Goal: Task Accomplishment & Management: Complete application form

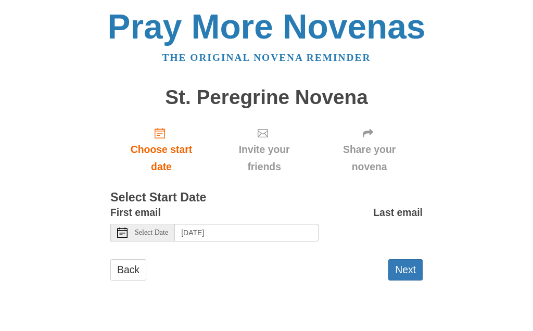
click at [136, 231] on span "Select Date" at bounding box center [151, 232] width 33 height 7
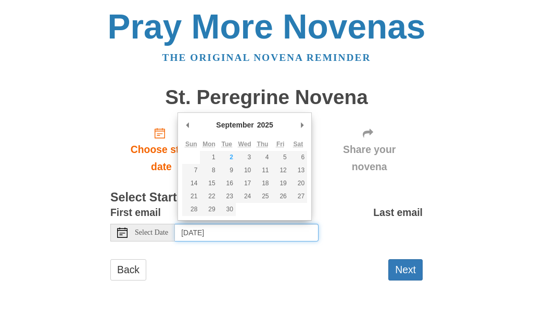
type input "Tuesday, September 2nd"
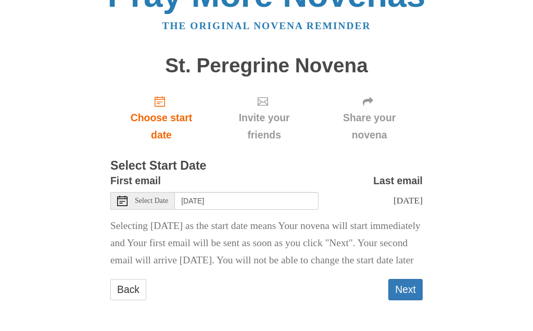
scroll to position [51, 0]
click at [408, 294] on button "Next" at bounding box center [405, 289] width 34 height 21
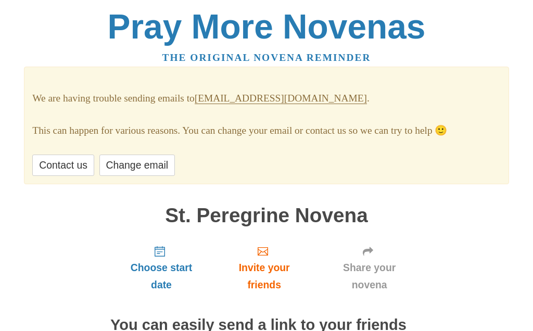
click at [147, 164] on link "Change email" at bounding box center [136, 165] width 75 height 21
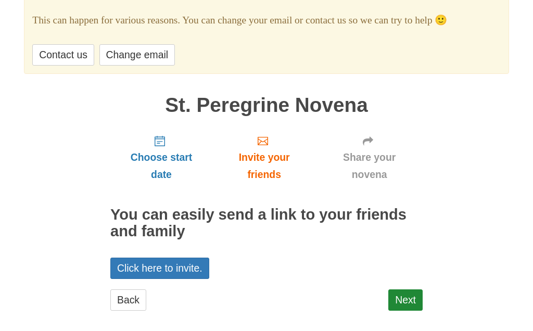
scroll to position [107, 0]
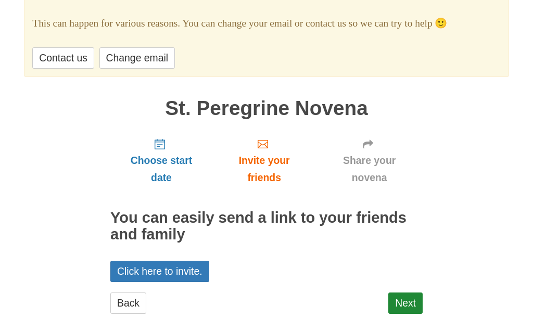
click at [129, 299] on link "Back" at bounding box center [128, 303] width 36 height 21
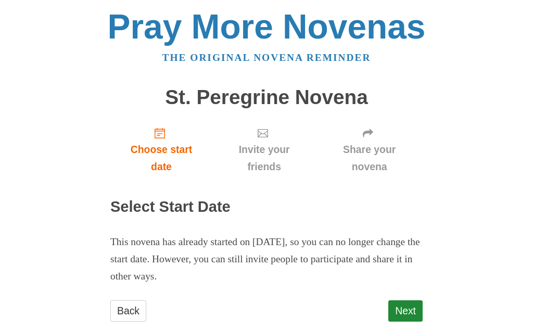
scroll to position [16, 0]
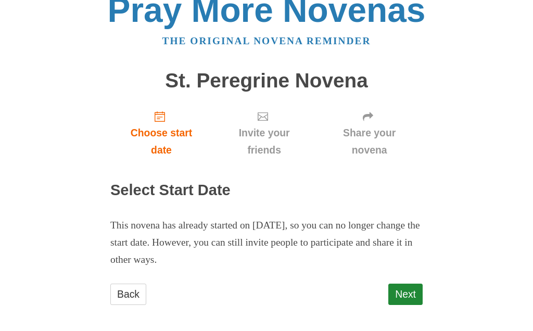
click at [165, 128] on span "Choose start date" at bounding box center [161, 142] width 81 height 34
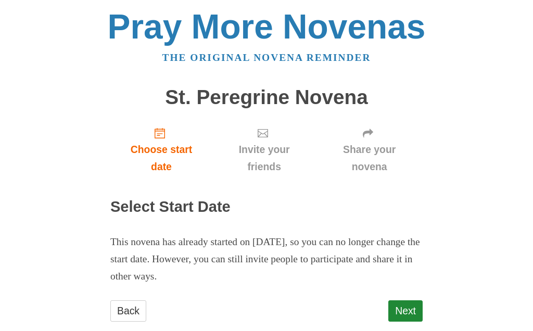
scroll to position [2, 0]
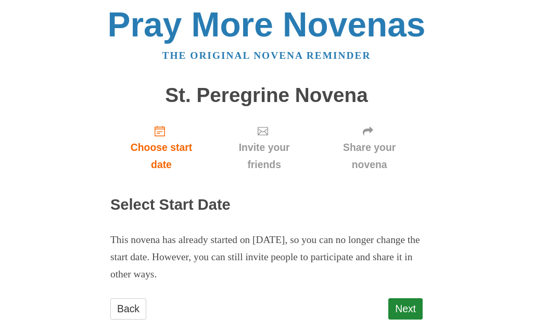
click at [169, 139] on span "Choose start date" at bounding box center [161, 156] width 81 height 34
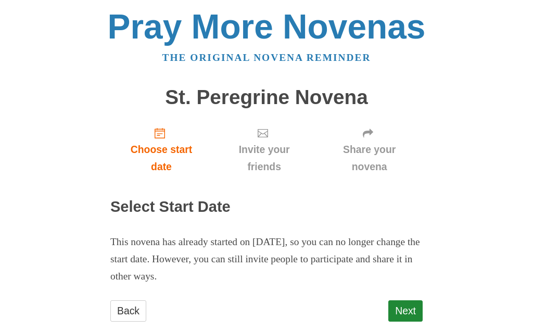
click at [157, 152] on span "Choose start date" at bounding box center [161, 158] width 81 height 34
click at [166, 141] on span "Choose start date" at bounding box center [161, 158] width 81 height 34
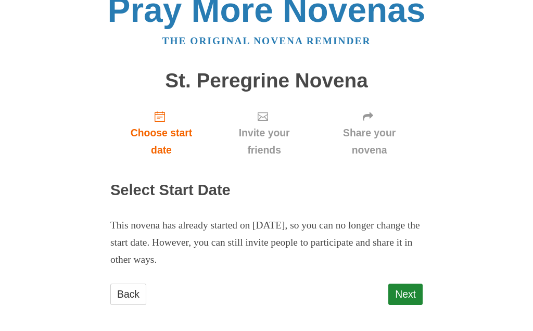
click at [414, 291] on link "Next" at bounding box center [405, 294] width 34 height 21
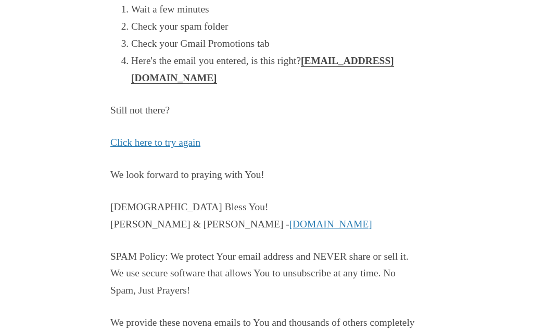
scroll to position [295, 0]
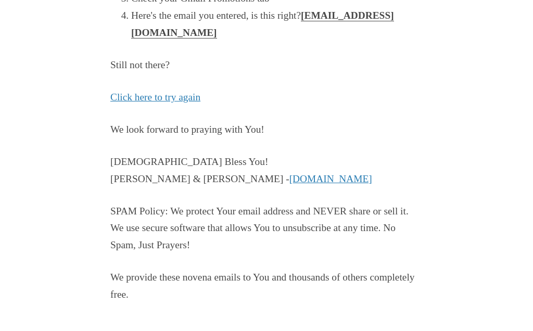
click at [490, 227] on div "Pray More Novenas The original novena reminder You're Almost Done! Check your i…" at bounding box center [266, 22] width 505 height 634
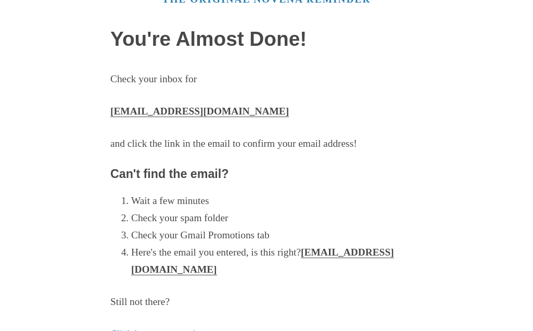
scroll to position [0, 0]
